Goal: Transaction & Acquisition: Purchase product/service

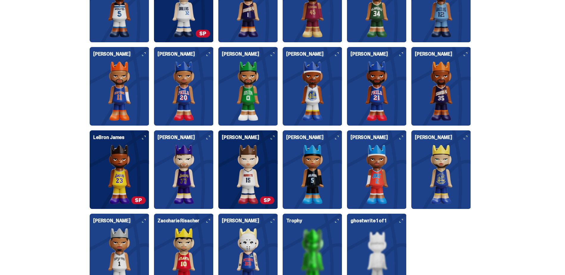
scroll to position [1669, 0]
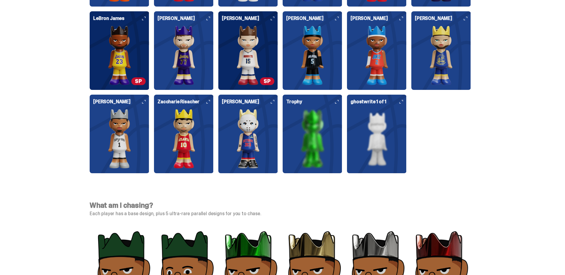
click at [109, 51] on img at bounding box center [119, 56] width 52 height 60
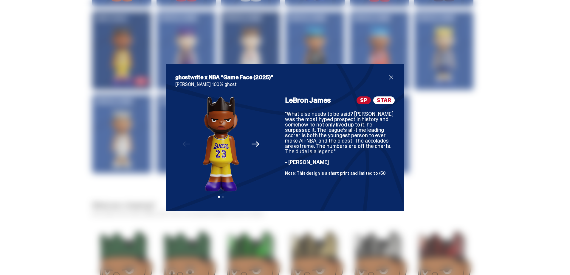
click at [252, 146] on icon "Next" at bounding box center [256, 144] width 8 height 8
click at [252, 146] on img at bounding box center [221, 144] width 76 height 95
click at [392, 78] on span "close" at bounding box center [391, 77] width 7 height 7
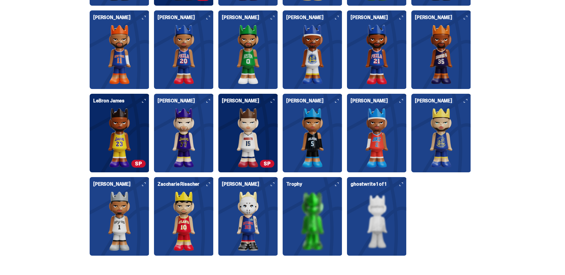
scroll to position [1491, 0]
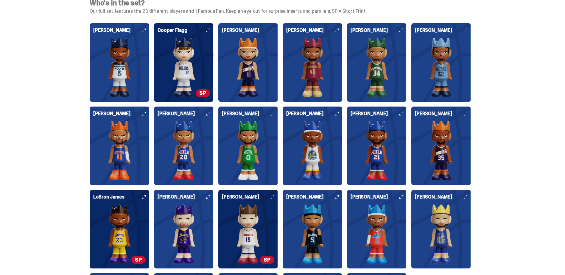
click at [129, 64] on img at bounding box center [119, 68] width 52 height 60
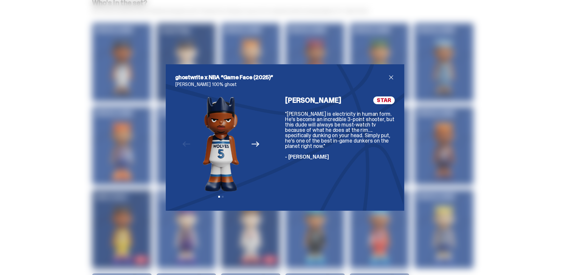
click at [252, 141] on icon "Next" at bounding box center [256, 144] width 8 height 8
click at [251, 141] on img at bounding box center [221, 144] width 76 height 95
click at [394, 99] on div "ghostwrite x NBA “Game Face (2025)” [PERSON_NAME] 100% ghost Previous Next View…" at bounding box center [285, 137] width 238 height 147
click at [393, 78] on div "ghostwrite x NBA “Game Face (2025)” [PERSON_NAME] 100% ghost Previous Next View…" at bounding box center [285, 137] width 238 height 147
click at [390, 77] on span "close" at bounding box center [391, 77] width 7 height 7
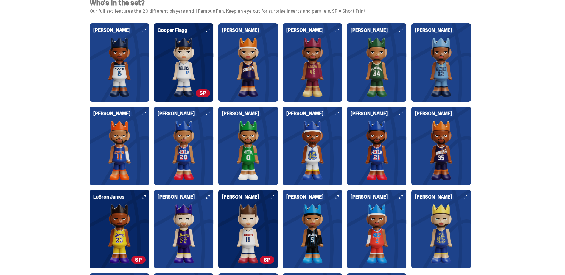
click at [249, 59] on img at bounding box center [248, 68] width 52 height 60
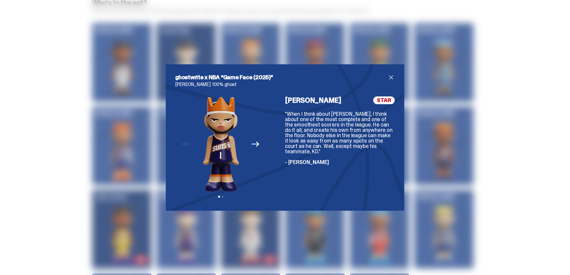
click at [388, 77] on span "close" at bounding box center [391, 77] width 7 height 7
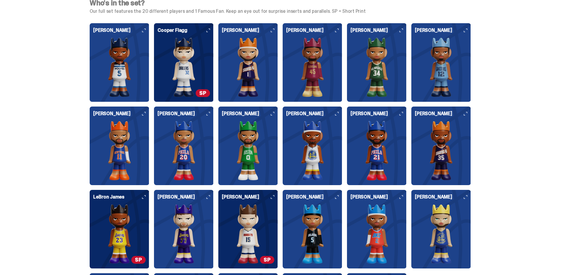
scroll to position [1580, 0]
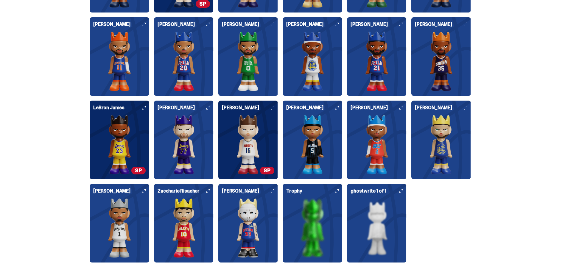
click at [241, 237] on img at bounding box center [248, 229] width 52 height 60
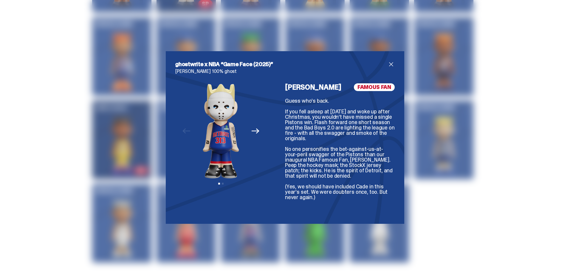
click at [252, 128] on icon "Next" at bounding box center [256, 131] width 8 height 8
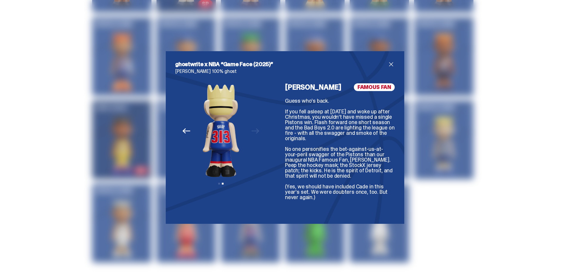
click at [389, 65] on span "close" at bounding box center [391, 64] width 7 height 7
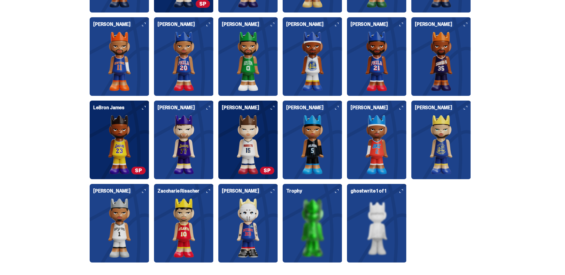
scroll to position [1699, 0]
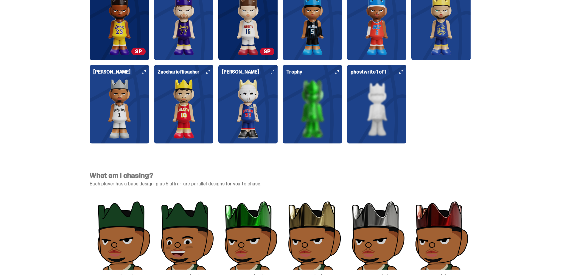
click at [368, 96] on img at bounding box center [377, 109] width 52 height 60
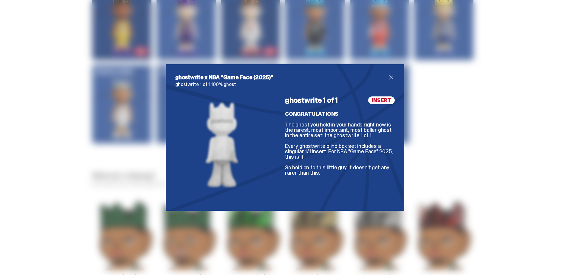
click at [391, 78] on span "close" at bounding box center [391, 77] width 7 height 7
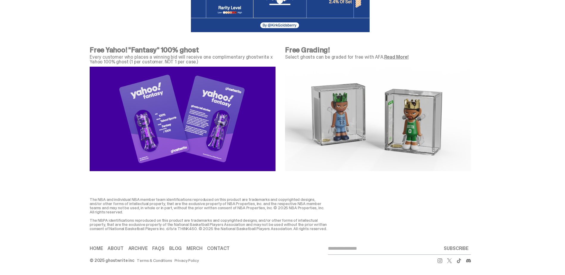
scroll to position [2128, 0]
